Goal: Communication & Community: Answer question/provide support

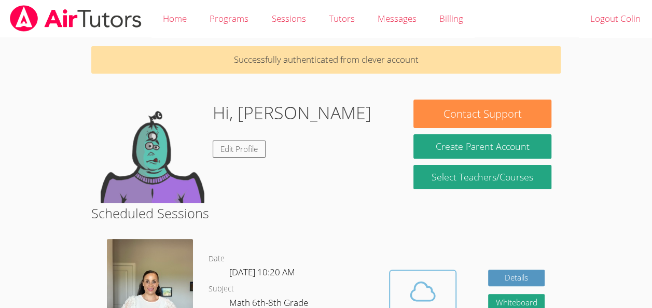
click at [420, 285] on icon at bounding box center [422, 291] width 29 height 29
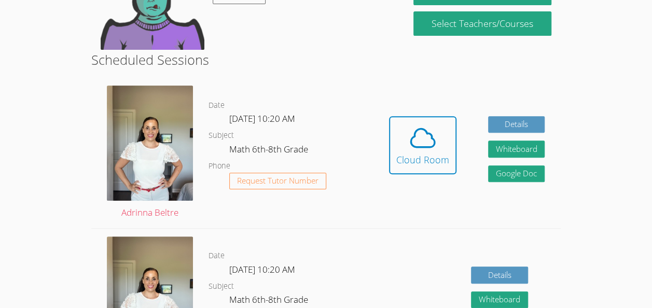
scroll to position [142, 0]
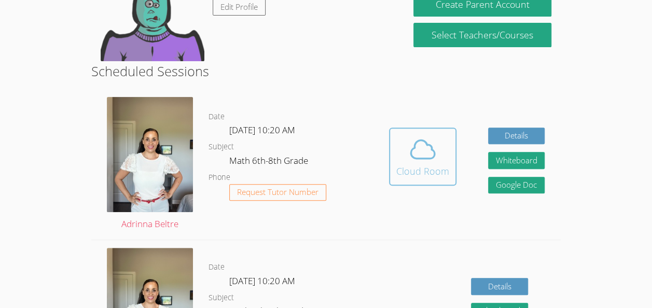
click at [425, 158] on icon at bounding box center [423, 149] width 24 height 18
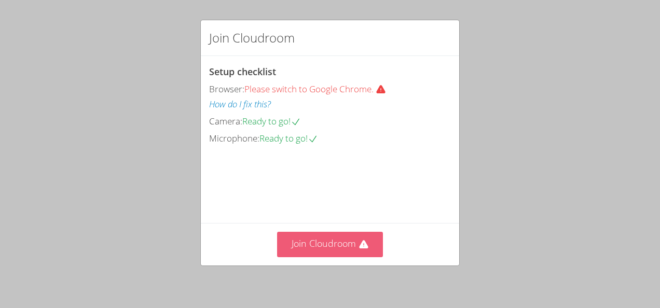
drag, startPoint x: 334, startPoint y: 241, endPoint x: 341, endPoint y: 239, distance: 7.4
click at [341, 239] on button "Join Cloudroom" at bounding box center [330, 244] width 106 height 25
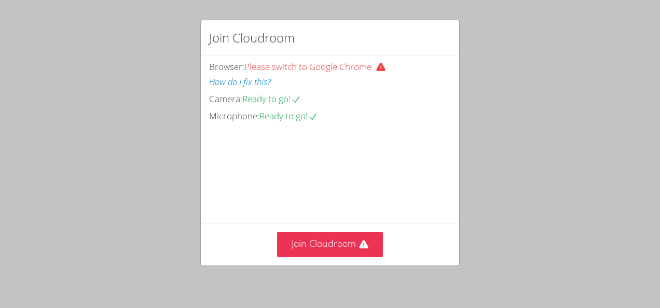
scroll to position [23, 0]
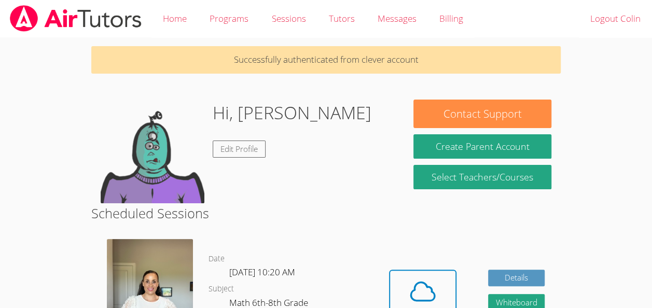
click at [652, 41] on body "Home Programs Sessions Tutors Messages Billing Logout [PERSON_NAME] Successfull…" at bounding box center [326, 154] width 652 height 308
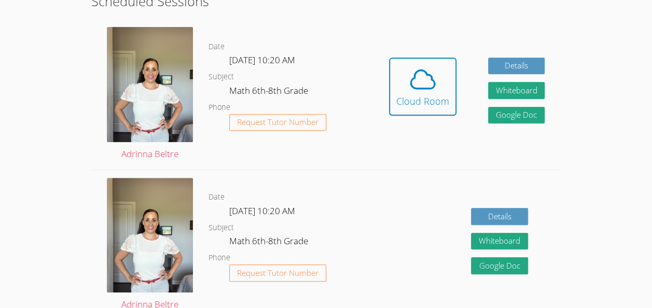
scroll to position [182, 0]
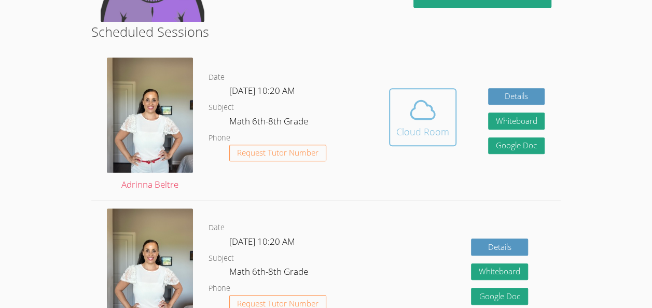
click at [404, 115] on span at bounding box center [422, 109] width 53 height 29
click at [416, 126] on div "Cloud Room" at bounding box center [422, 132] width 53 height 15
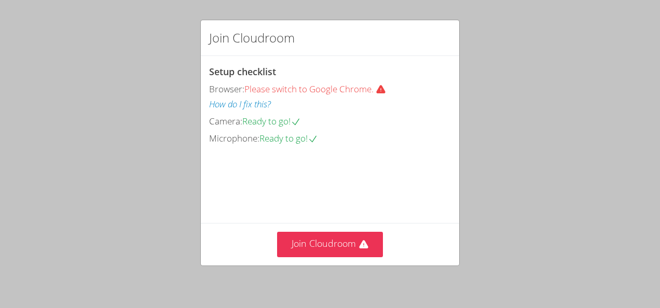
click at [359, 272] on div "Join Cloudroom Setup checklist Browser: Please switch to Google Chrome. How do …" at bounding box center [330, 154] width 660 height 308
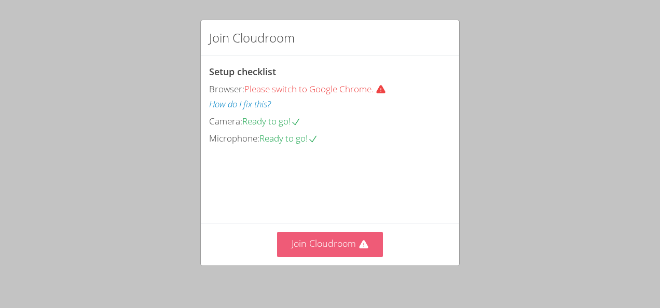
click at [293, 232] on button "Join Cloudroom" at bounding box center [330, 244] width 106 height 25
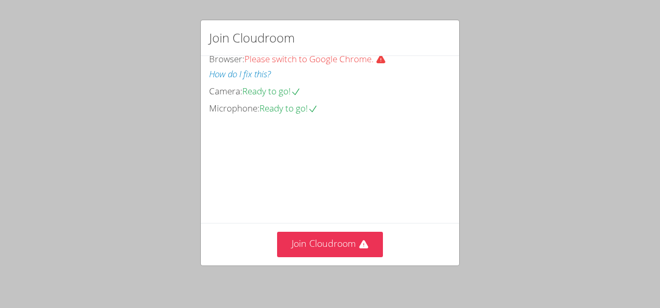
scroll to position [62, 0]
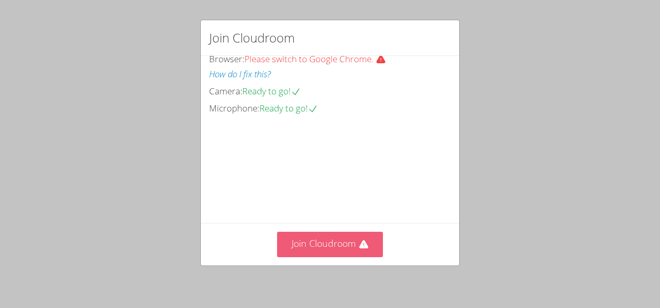
click at [348, 238] on button "Join Cloudroom" at bounding box center [330, 244] width 106 height 25
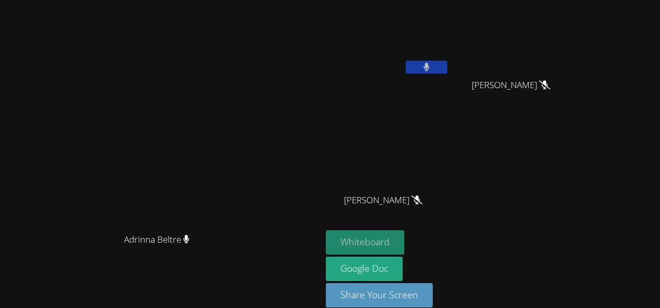
click at [404, 237] on button "Whiteboard" at bounding box center [365, 242] width 78 height 24
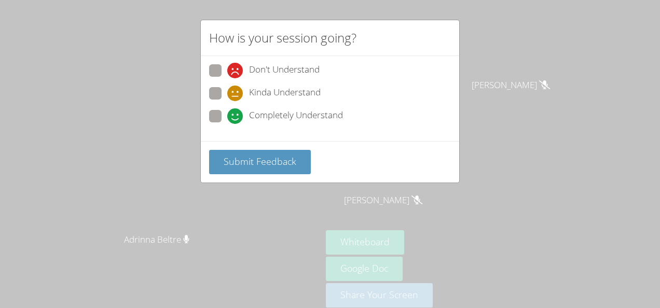
click at [314, 125] on div "Completely Understand" at bounding box center [330, 119] width 242 height 19
click at [306, 118] on span "Completely Understand" at bounding box center [296, 116] width 94 height 16
click at [236, 118] on input "Completely Understand" at bounding box center [231, 114] width 9 height 9
radio input "true"
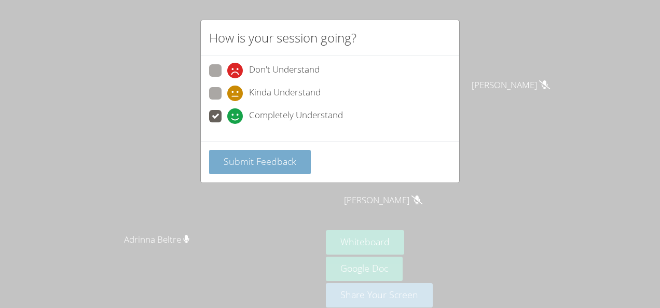
click at [282, 150] on button "Submit Feedback" at bounding box center [260, 162] width 102 height 24
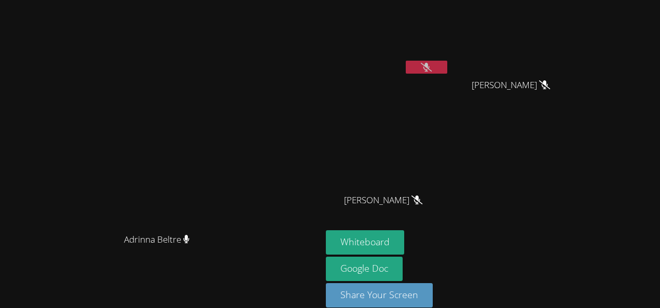
click at [239, 77] on video at bounding box center [161, 140] width 156 height 176
